Goal: Information Seeking & Learning: Find specific fact

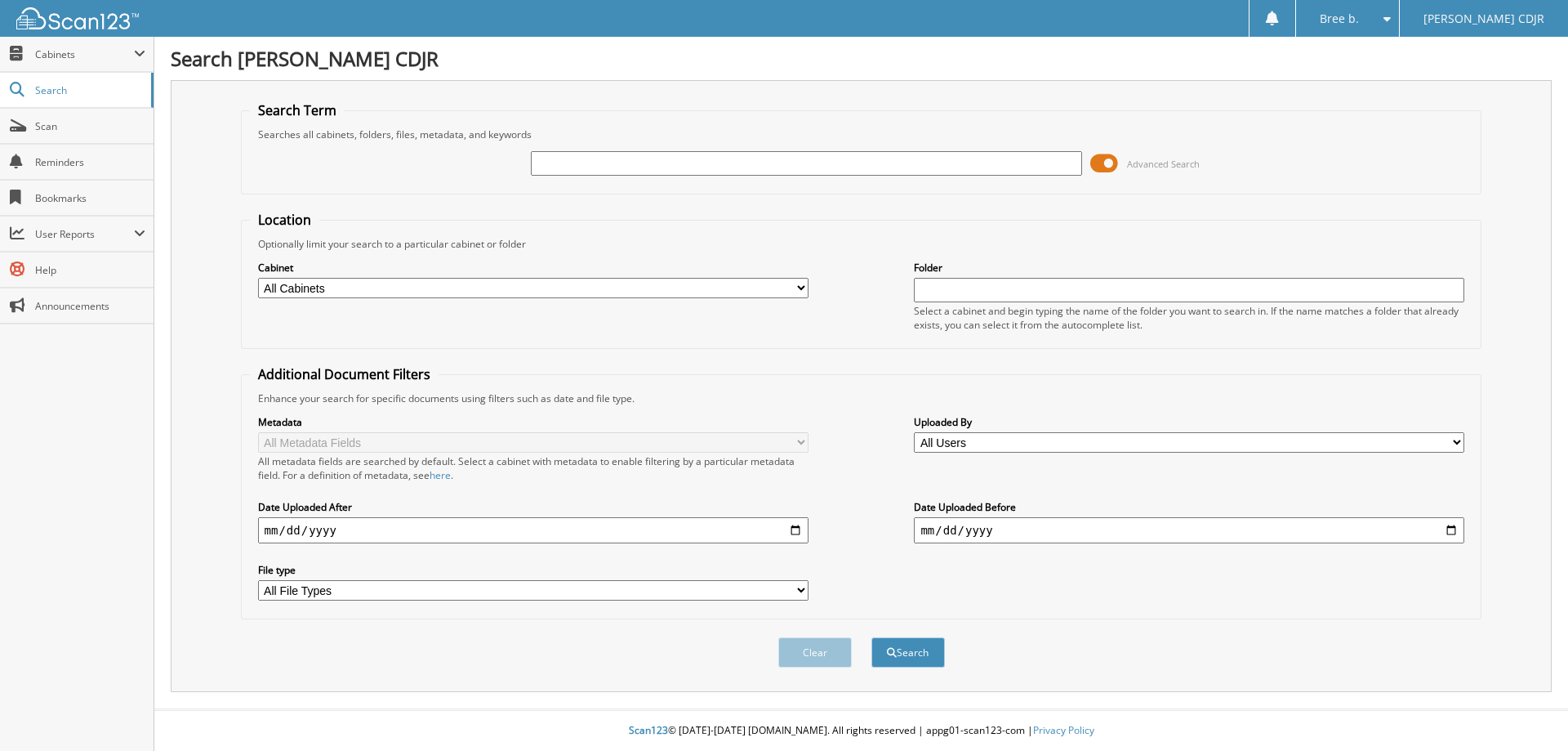
click at [846, 160] on input "text" at bounding box center [806, 163] width 551 height 24
type input "53610"
click at [872, 637] on button "Search" at bounding box center [908, 652] width 73 height 30
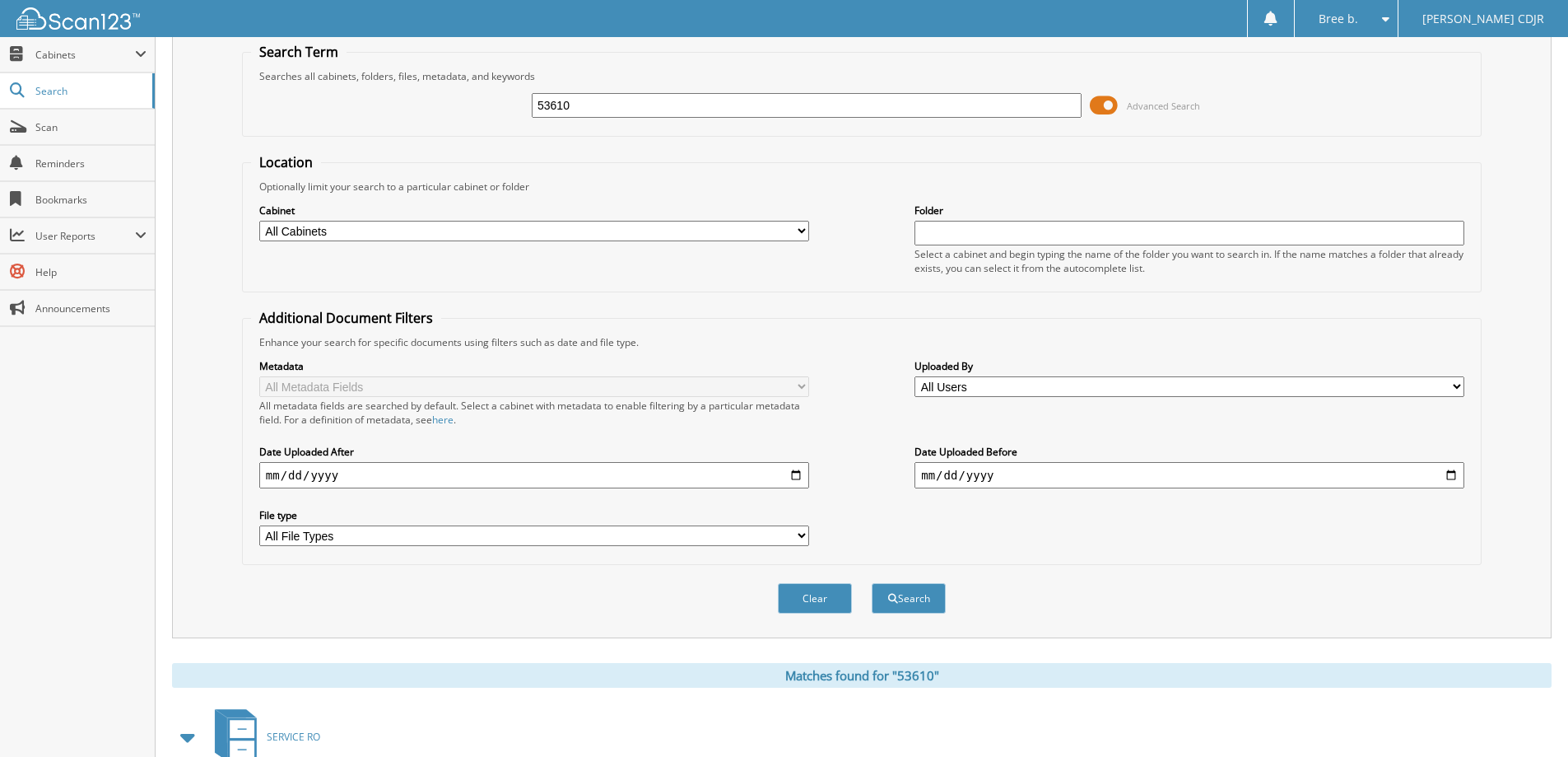
scroll to position [412, 0]
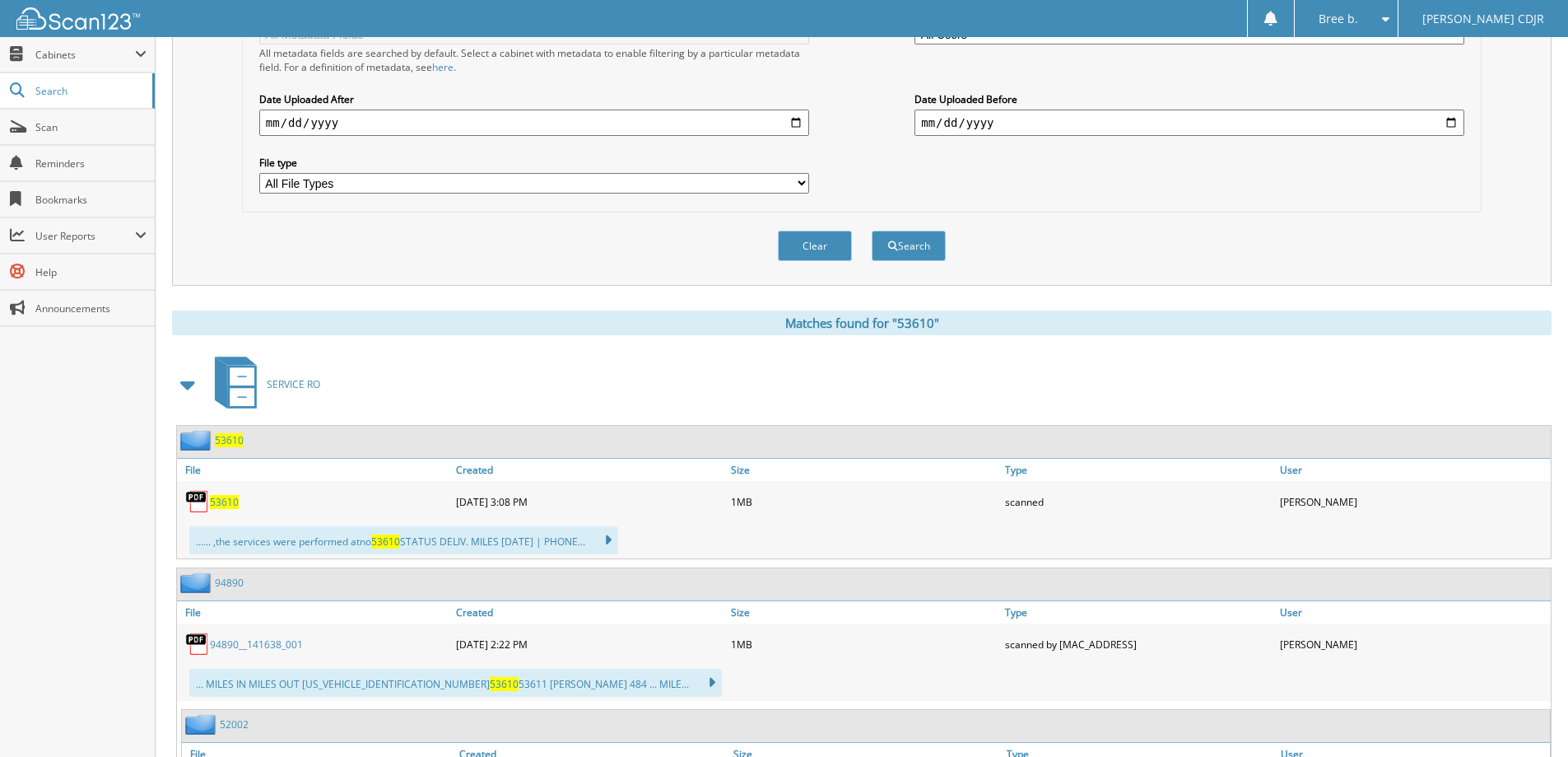
click at [234, 492] on div "53610" at bounding box center [314, 501] width 275 height 33
drag, startPoint x: 232, startPoint y: 499, endPoint x: 204, endPoint y: 486, distance: 30.9
click at [231, 499] on span "53610" at bounding box center [224, 502] width 29 height 14
